Goal: Task Accomplishment & Management: Complete application form

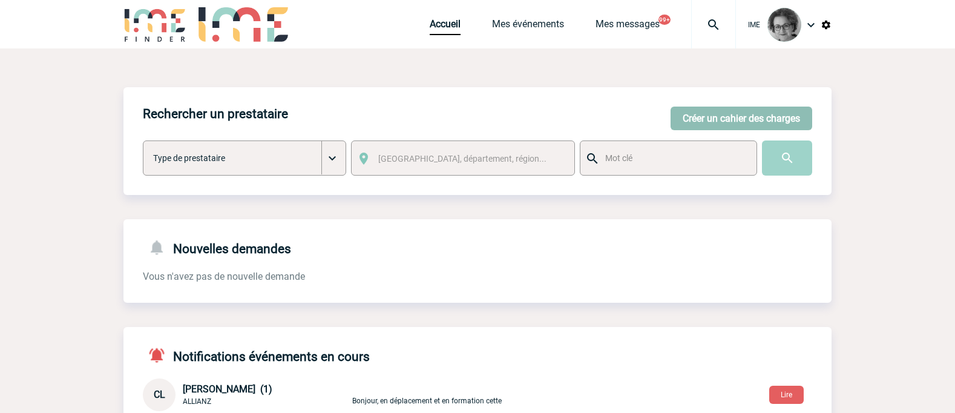
click at [753, 118] on button "Créer un cahier des charges" at bounding box center [741, 118] width 142 height 24
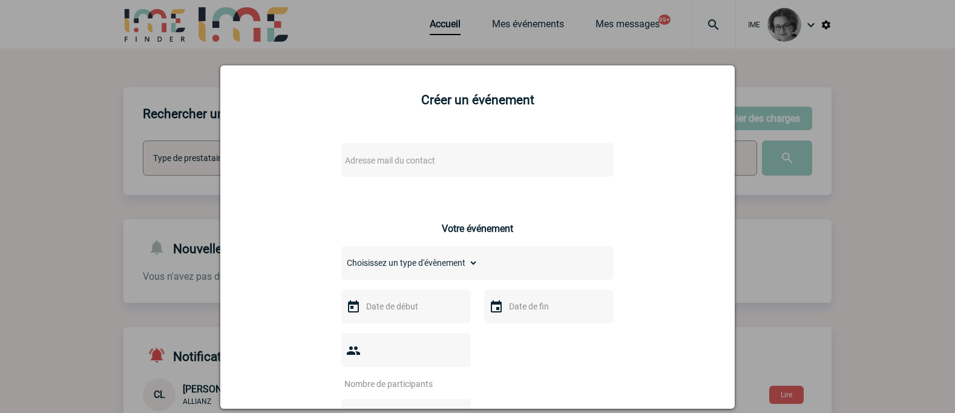
click at [445, 158] on span "Adresse mail du contact" at bounding box center [446, 160] width 212 height 17
type input "[PERSON_NAME][EMAIL_ADDRESS][PERSON_NAME][DOMAIN_NAME]"
click at [51, 216] on div at bounding box center [477, 206] width 955 height 413
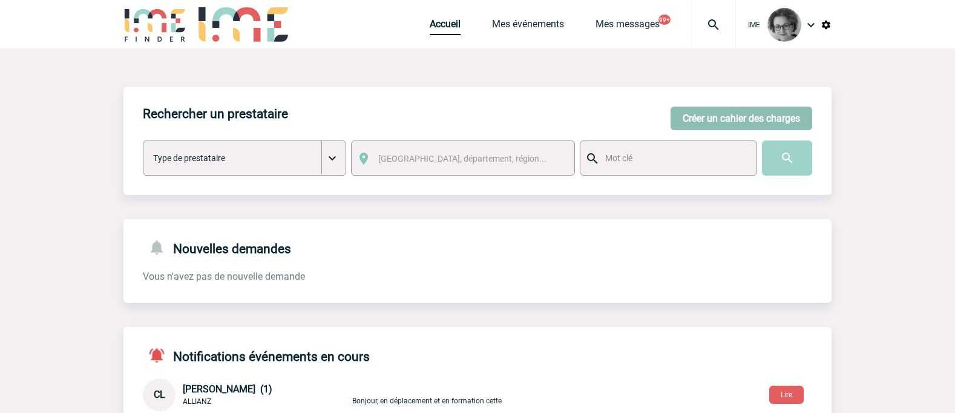
click at [716, 116] on button "Créer un cahier des charges" at bounding box center [741, 118] width 142 height 24
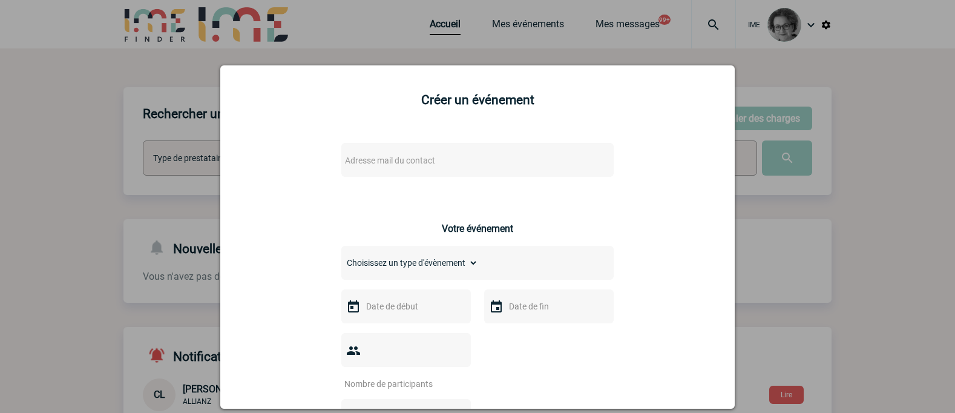
click at [428, 160] on span "Adresse mail du contact" at bounding box center [390, 160] width 90 height 10
type input "laudin"
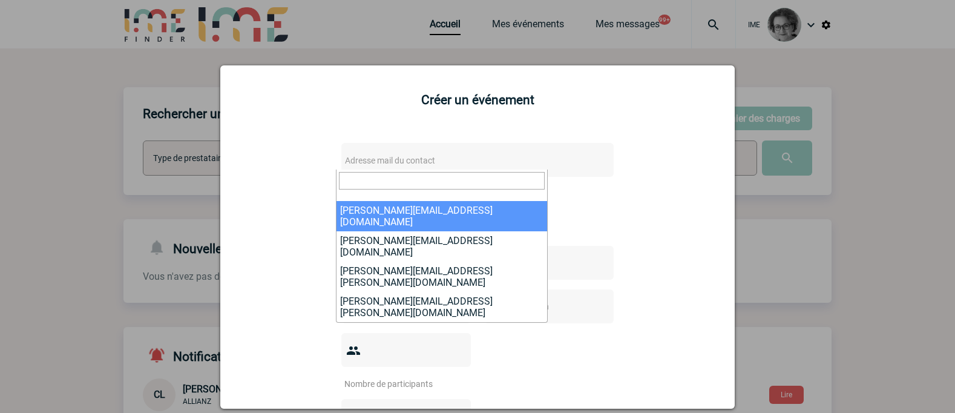
click at [674, 40] on div at bounding box center [477, 206] width 955 height 413
